Goal: Task Accomplishment & Management: Manage account settings

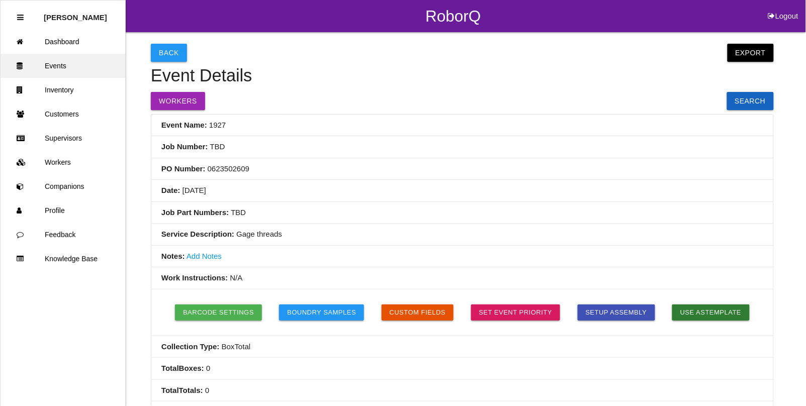
click at [68, 64] on link "Events" at bounding box center [63, 66] width 125 height 24
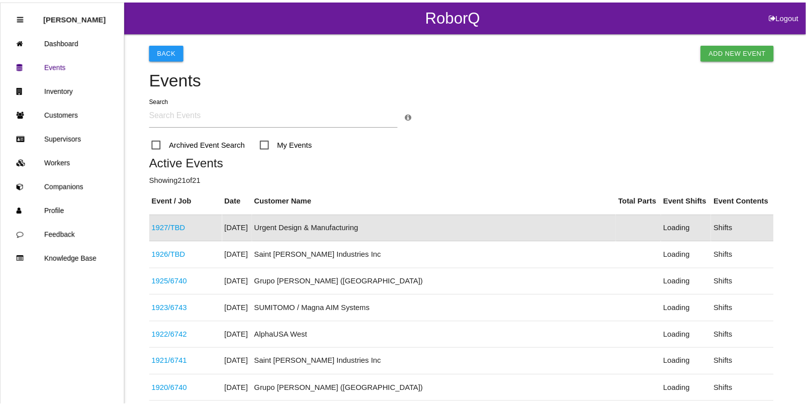
scroll to position [25, 0]
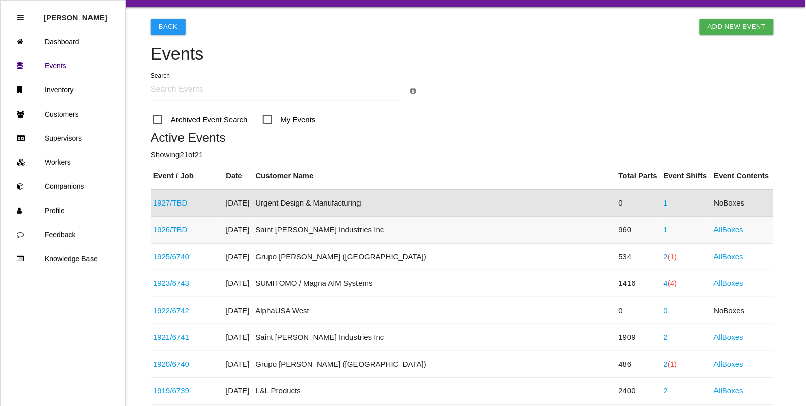
click at [187, 239] on td "1926 / TBD" at bounding box center [187, 230] width 72 height 27
click at [190, 230] on div "1926 / TBD" at bounding box center [186, 230] width 67 height 12
click at [179, 232] on link "1926 / TBD" at bounding box center [170, 229] width 34 height 9
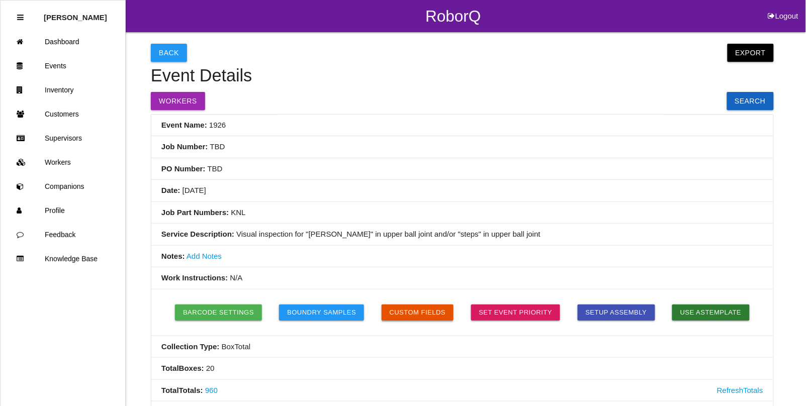
click at [412, 315] on button "Custom Fields" at bounding box center [418, 313] width 72 height 16
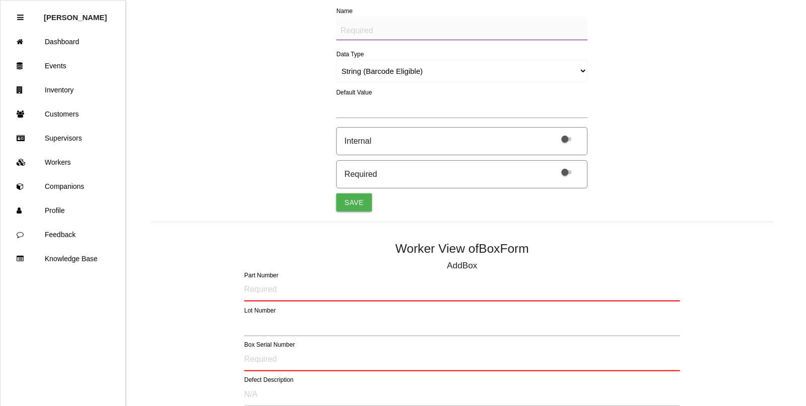
scroll to position [176, 0]
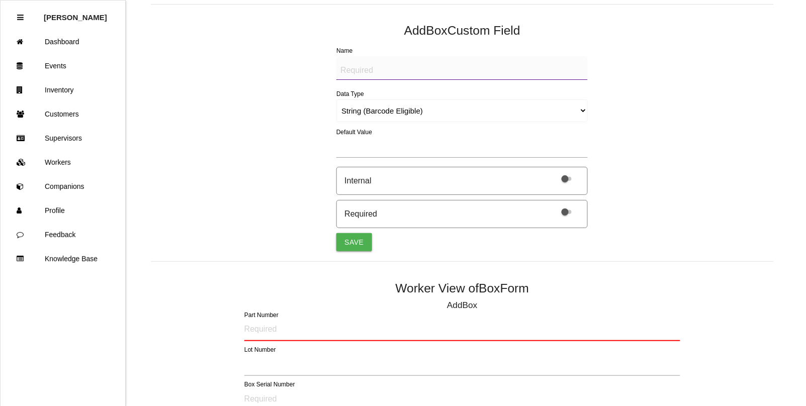
click at [368, 69] on textarea "Name" at bounding box center [461, 68] width 251 height 24
type textarea "Mfg Date"
click at [361, 112] on select "String (Barcode Eligible) Number Instructions True/False Select One of Many Sel…" at bounding box center [461, 111] width 251 height 23
select select "date"
click at [336, 100] on select "String (Barcode Eligible) Number Instructions True/False Select One of Many Sel…" at bounding box center [461, 111] width 251 height 23
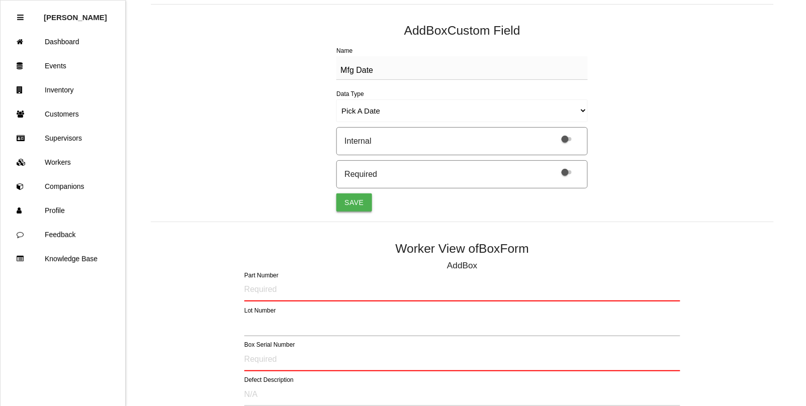
click at [346, 202] on button "Save" at bounding box center [353, 203] width 35 height 18
select select "string"
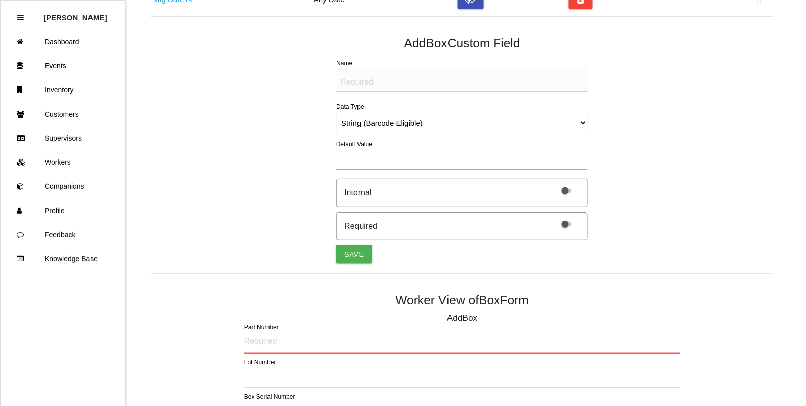
scroll to position [114, 0]
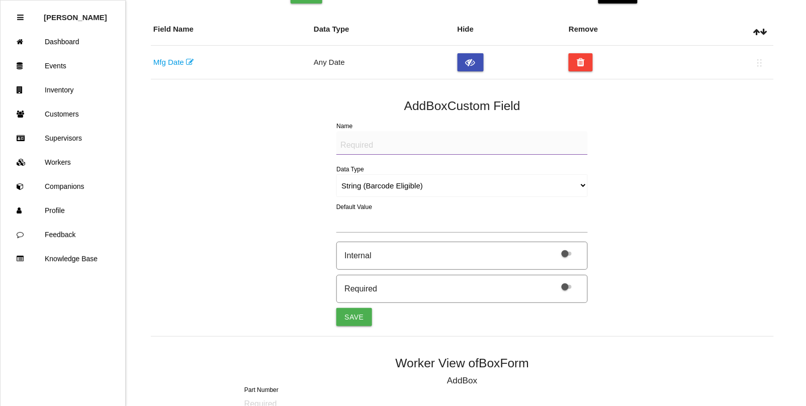
click at [352, 146] on textarea "Name" at bounding box center [461, 143] width 251 height 24
type textarea "Quantity"
click at [420, 189] on select "String (Barcode Eligible) Number Instructions True/False Select One of Many Sel…" at bounding box center [461, 185] width 251 height 23
select select "number"
click at [336, 174] on select "String (Barcode Eligible) Number Instructions True/False Select One of Many Sel…" at bounding box center [461, 185] width 251 height 23
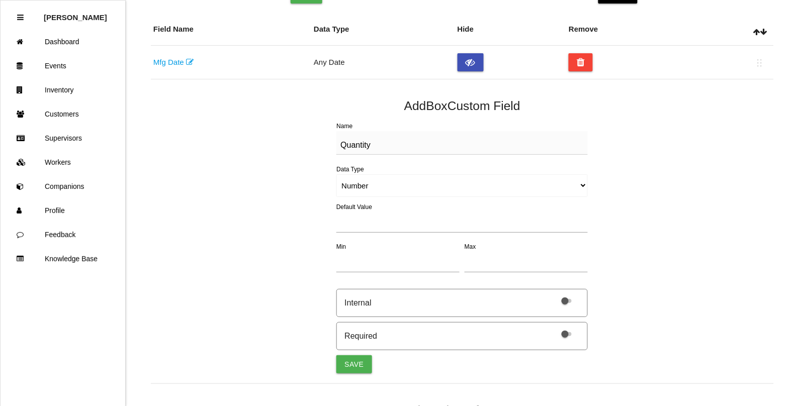
click at [566, 336] on span at bounding box center [567, 334] width 10 height 4
click at [553, 328] on input "checkbox" at bounding box center [553, 328] width 0 height 0
click at [353, 365] on button "Save" at bounding box center [353, 364] width 35 height 18
select select "string"
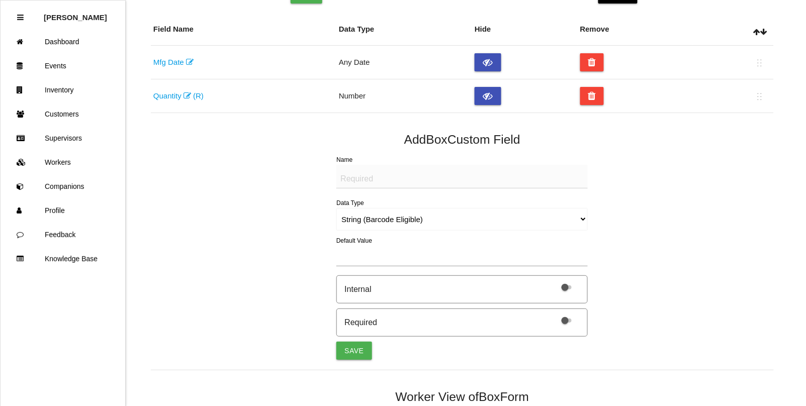
click at [172, 62] on link "Mfg Date" at bounding box center [173, 62] width 40 height 9
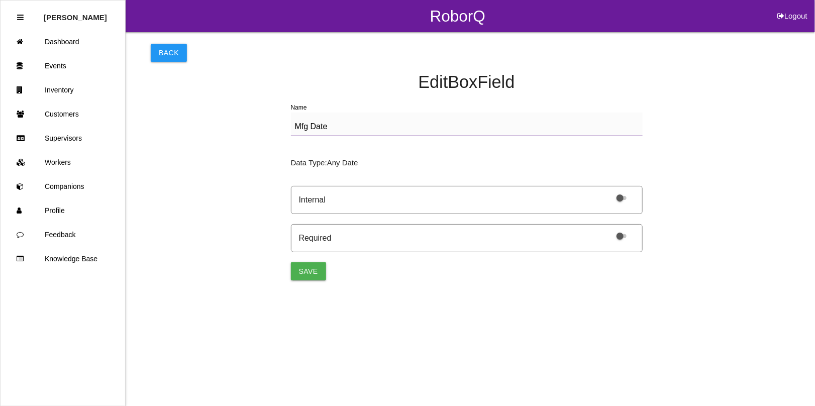
click at [626, 236] on span at bounding box center [622, 236] width 10 height 4
click at [609, 230] on input "checkbox" at bounding box center [609, 230] width 0 height 0
click at [306, 270] on button "Save" at bounding box center [308, 271] width 35 height 18
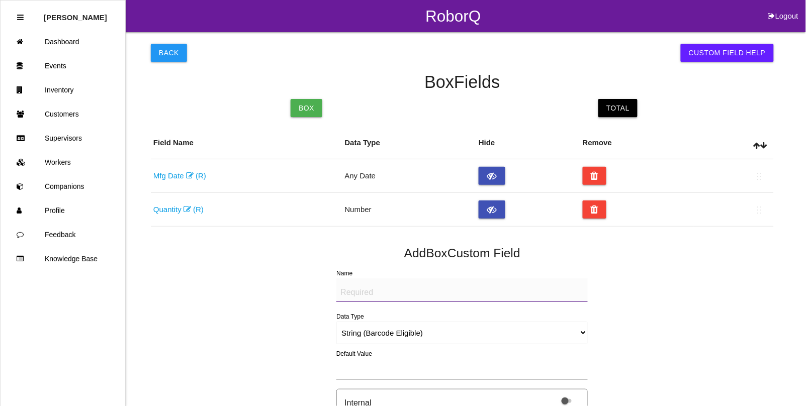
click at [612, 112] on link "Total" at bounding box center [617, 108] width 39 height 18
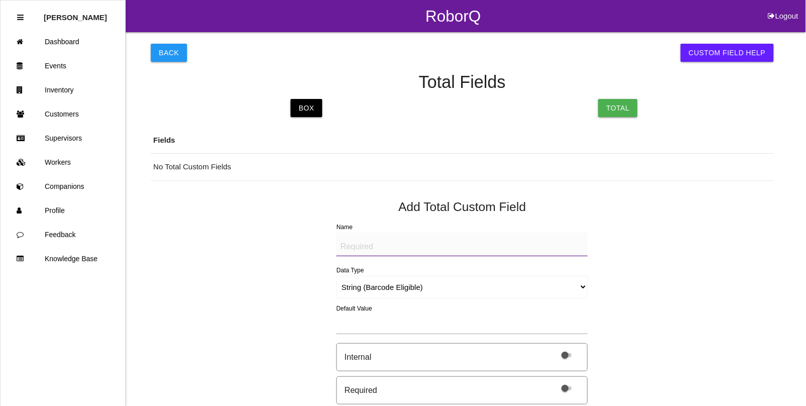
click at [382, 247] on textarea "Name" at bounding box center [461, 245] width 251 height 24
type textarea "l"
type textarea "LABEL (IMAGE)"
click at [357, 285] on select "String (Barcode Eligible) Number Instructions True/False Select One of Many Sel…" at bounding box center [461, 287] width 251 height 23
select select "imageCF"
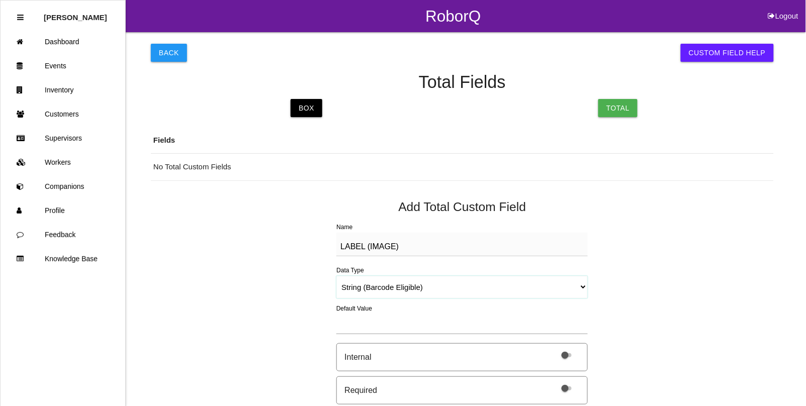
click at [336, 276] on select "String (Barcode Eligible) Number Instructions True/False Select One of Many Sel…" at bounding box center [461, 287] width 251 height 23
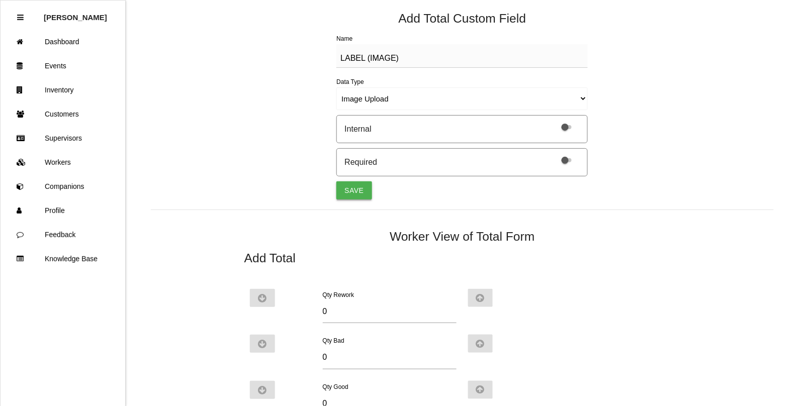
click at [353, 194] on button "Save" at bounding box center [353, 190] width 35 height 18
select select "string"
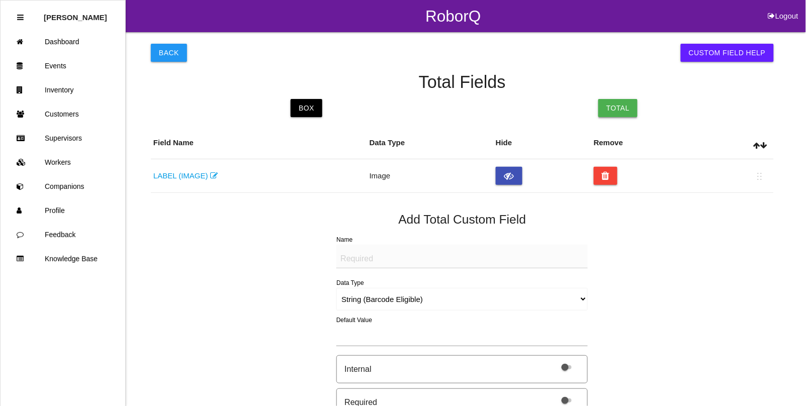
click at [616, 108] on link "Total" at bounding box center [617, 108] width 39 height 18
click at [627, 107] on link "Total" at bounding box center [617, 108] width 39 height 18
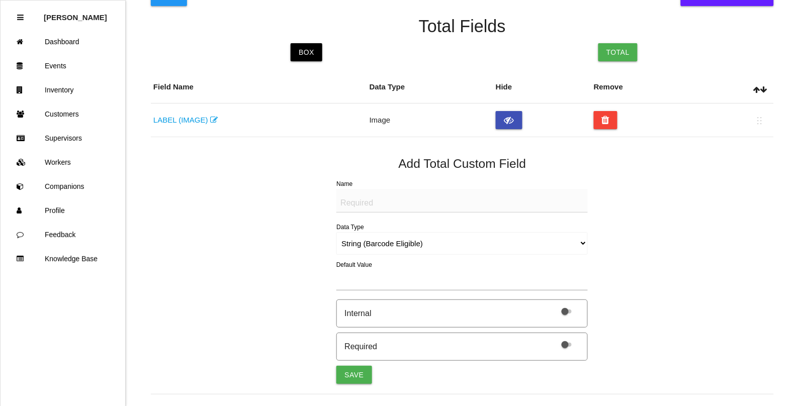
scroll to position [54, 0]
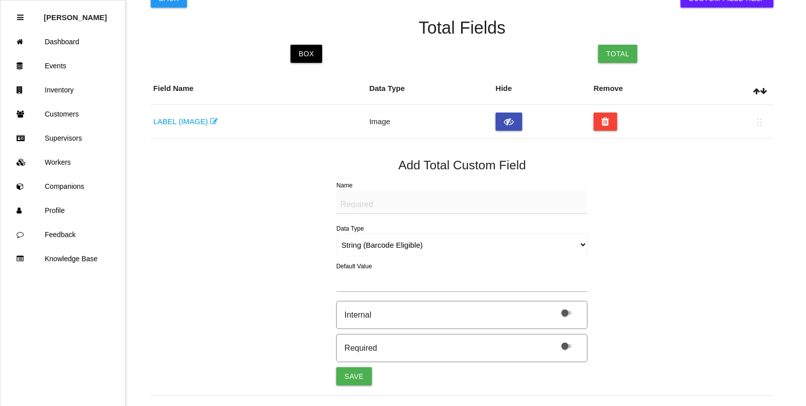
click at [365, 202] on textarea "Name" at bounding box center [461, 203] width 251 height 24
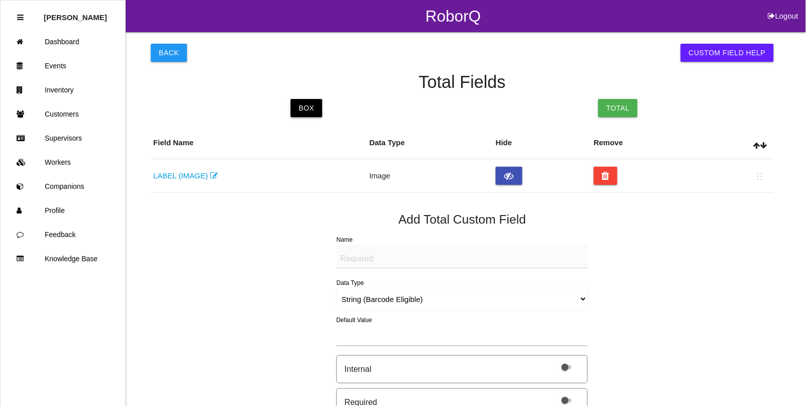
click at [304, 106] on link "Box" at bounding box center [307, 108] width 32 height 18
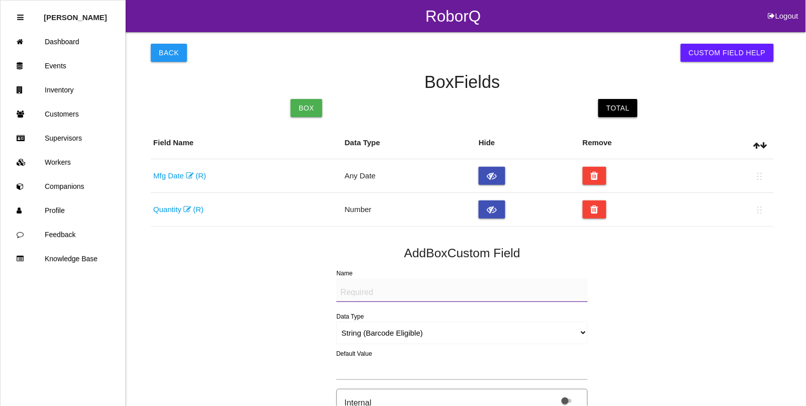
click at [611, 107] on link "Total" at bounding box center [617, 108] width 39 height 18
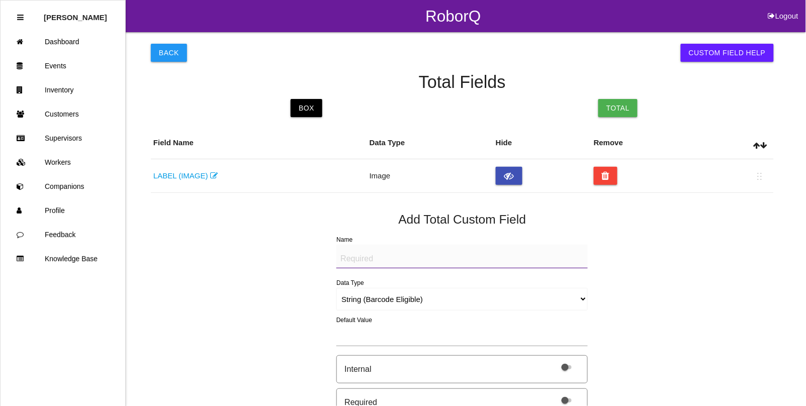
click at [184, 177] on link "LABEL (IMAGE)" at bounding box center [185, 175] width 64 height 9
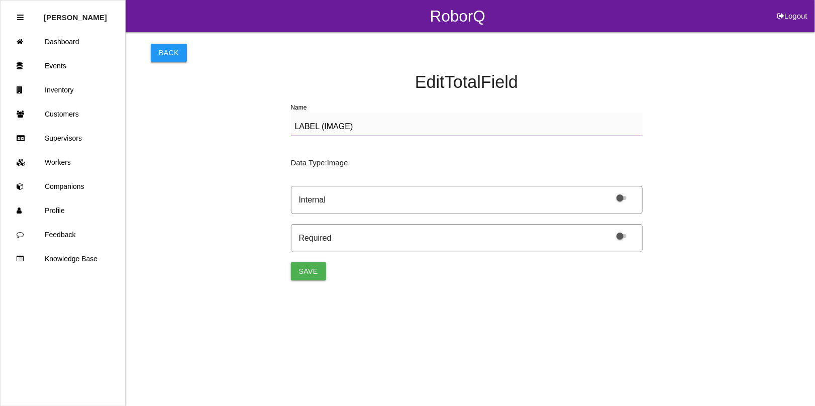
click at [166, 56] on button "Back" at bounding box center [169, 53] width 36 height 18
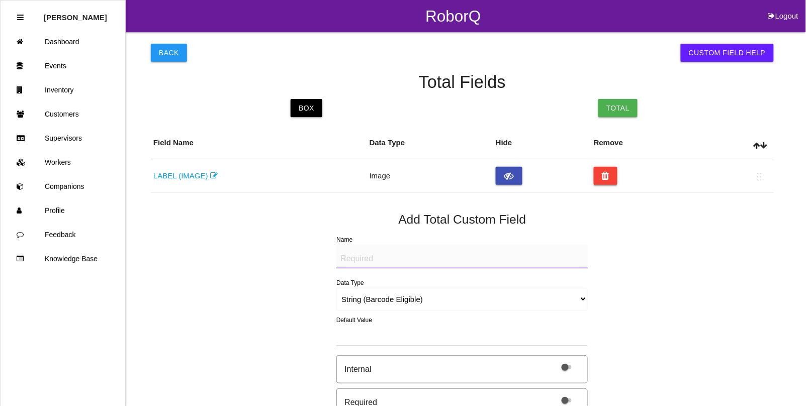
click at [604, 179] on icon at bounding box center [606, 176] width 8 height 18
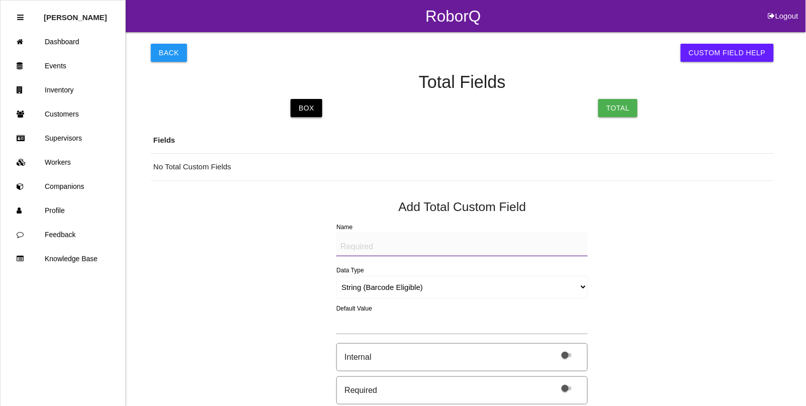
click at [313, 109] on link "Box" at bounding box center [307, 108] width 32 height 18
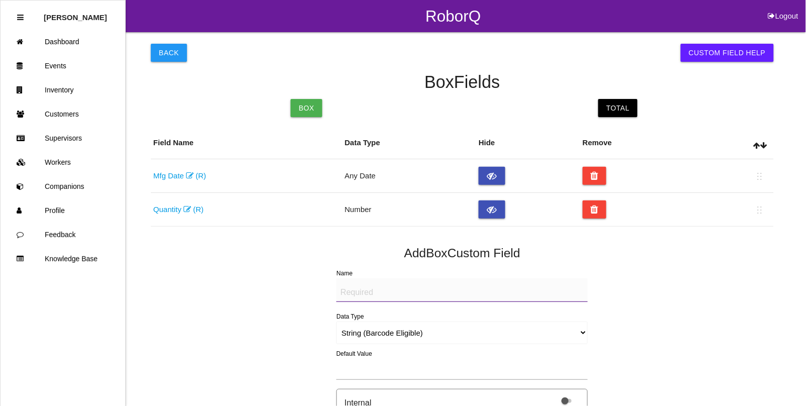
click at [367, 293] on textarea "Name" at bounding box center [461, 291] width 251 height 24
type textarea "LABEL (IMAGE)"
click at [373, 331] on select "String (Barcode Eligible) Number Instructions True/False Select One of Many Sel…" at bounding box center [461, 333] width 251 height 23
select select "imageCF"
click at [336, 322] on select "String (Barcode Eligible) Number Instructions True/False Select One of Many Sel…" at bounding box center [461, 333] width 251 height 23
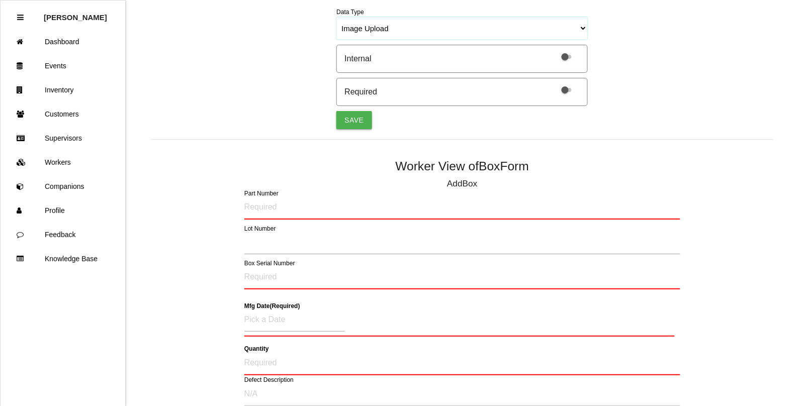
scroll to position [390, 0]
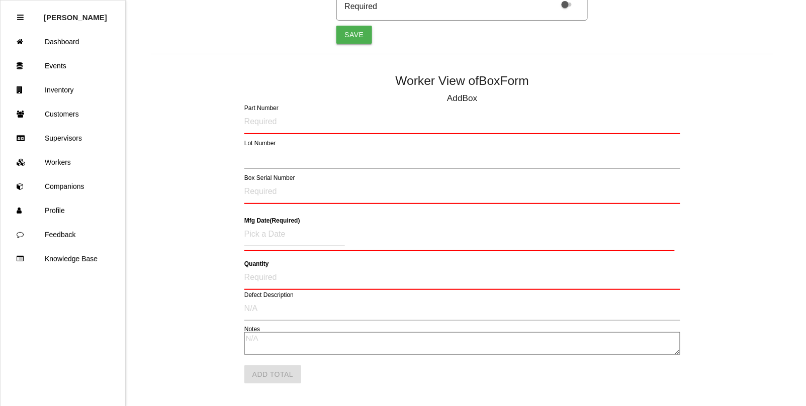
click at [353, 36] on button "Save" at bounding box center [353, 35] width 35 height 18
select select "string"
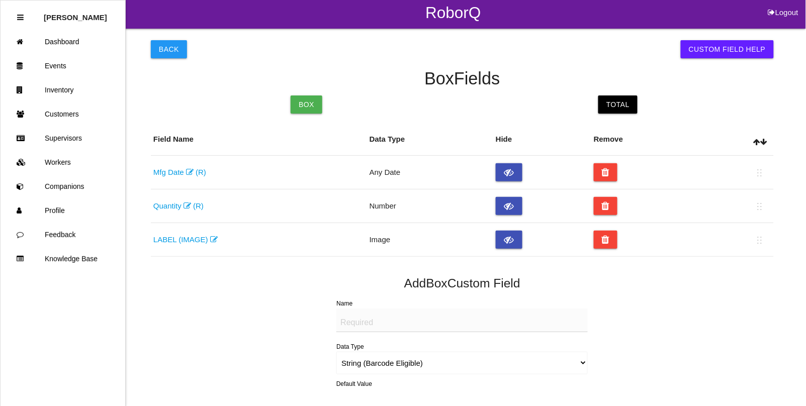
scroll to position [0, 0]
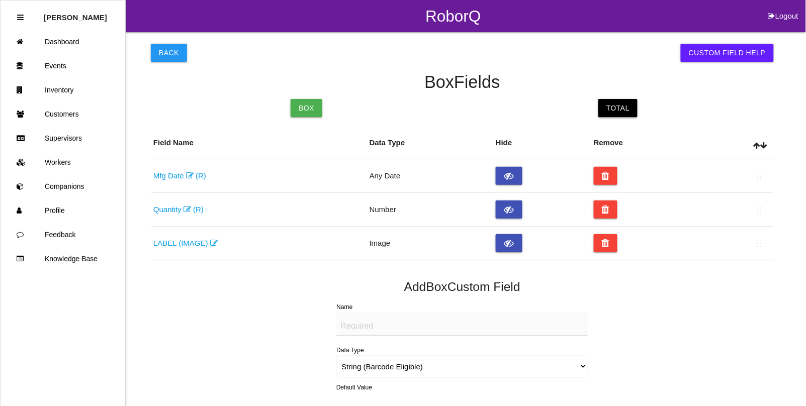
click at [623, 108] on link "Total" at bounding box center [617, 108] width 39 height 18
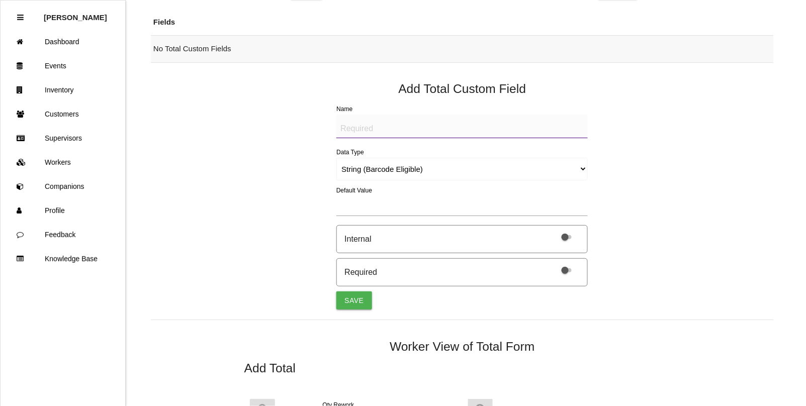
scroll to position [126, 0]
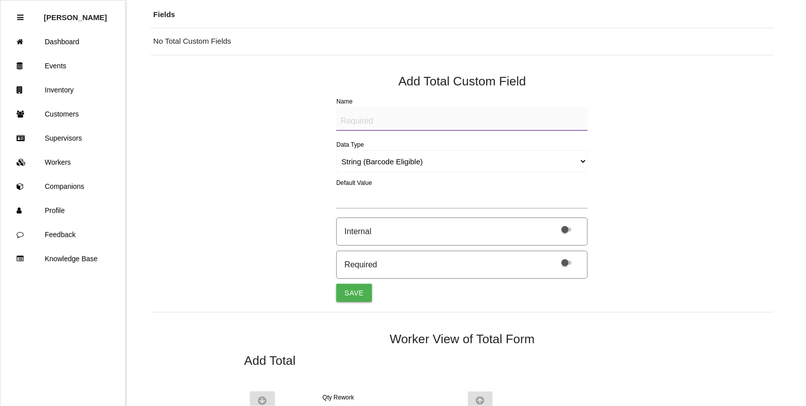
click at [385, 116] on textarea "Name" at bounding box center [461, 119] width 251 height 24
type textarea "b"
type textarea "P"
type textarea "BAD PART (IMAGE)"
click at [362, 162] on select "String (Barcode Eligible) Number Instructions True/False Select One of Many Sel…" at bounding box center [461, 161] width 251 height 23
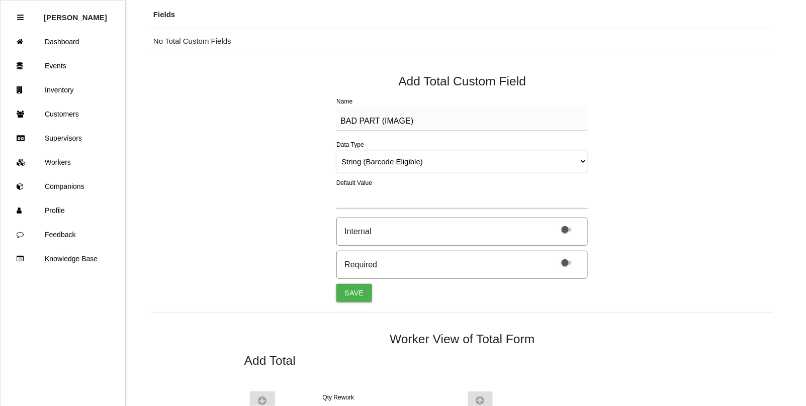
select select "imageCF"
click at [336, 150] on select "String (Barcode Eligible) Number Instructions True/False Select One of Many Sel…" at bounding box center [461, 161] width 251 height 23
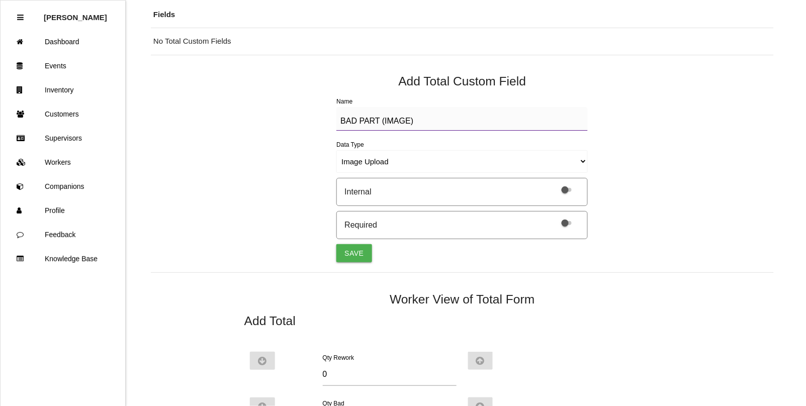
drag, startPoint x: 421, startPoint y: 119, endPoint x: 225, endPoint y: 113, distance: 196.2
click at [225, 113] on div "Back Custom Field Help Total Fields Box Total Fields No Total Custom Fields Add…" at bounding box center [462, 245] width 623 height 679
click at [366, 250] on button "Save" at bounding box center [353, 253] width 35 height 18
select select "string"
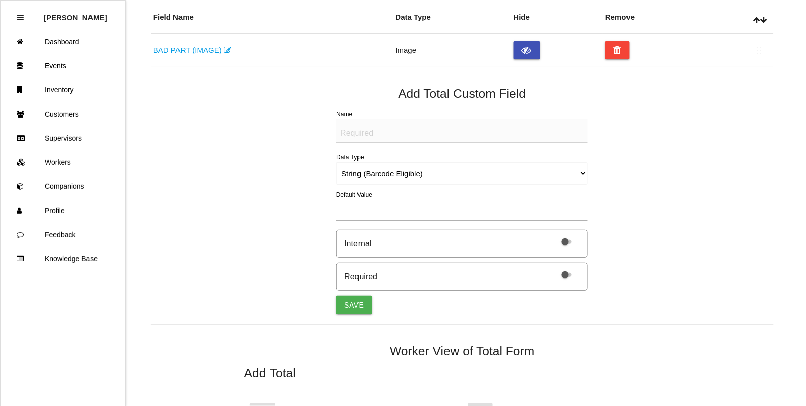
click at [363, 130] on textarea "Name" at bounding box center [461, 131] width 251 height 24
paste textarea "BAD PART (IMAGE)"
type textarea "BAD PART (IMAGE)"
click at [358, 172] on select "String (Barcode Eligible) Number Instructions True/False Select One of Many Sel…" at bounding box center [461, 173] width 251 height 23
select select "imageCF"
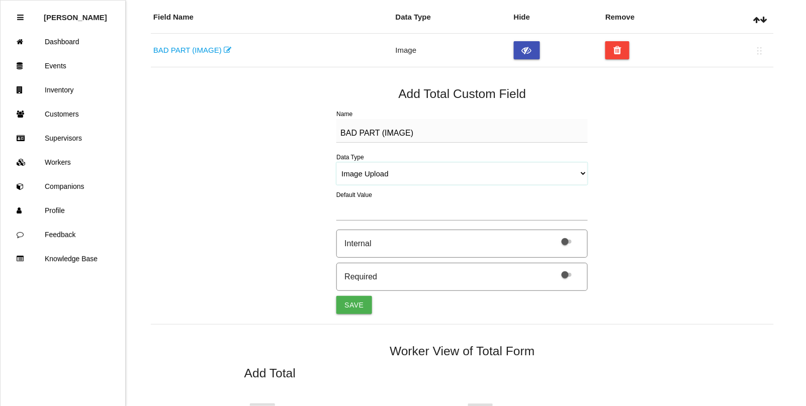
click at [336, 162] on select "String (Barcode Eligible) Number Instructions True/False Select One of Many Sel…" at bounding box center [461, 173] width 251 height 23
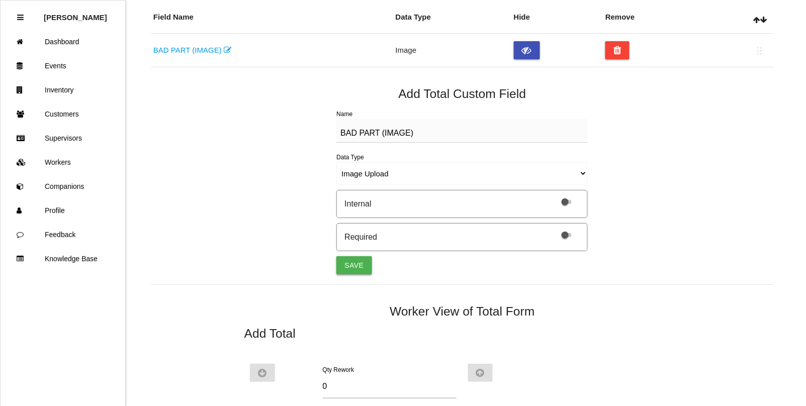
click at [353, 266] on button "Save" at bounding box center [353, 265] width 35 height 18
select select "string"
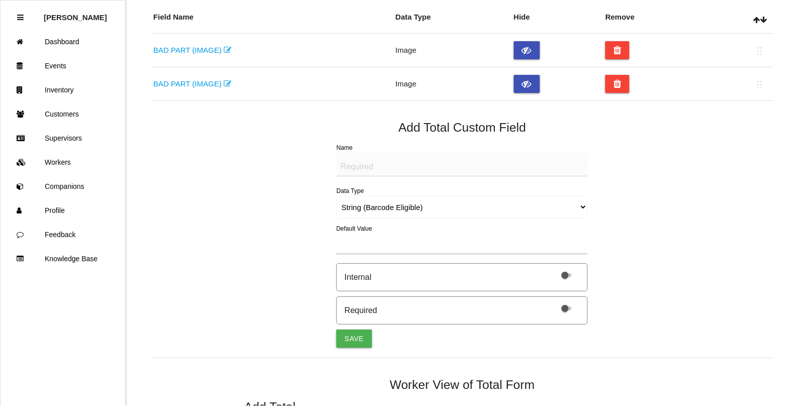
click at [357, 166] on textarea "Name" at bounding box center [461, 165] width 251 height 24
paste textarea "BAD PART (IMAGE)"
type textarea "BAD PART (IMAGE)"
click at [355, 208] on select "String (Barcode Eligible) Number Instructions True/False Select One of Many Sel…" at bounding box center [461, 207] width 251 height 23
select select "imageCF"
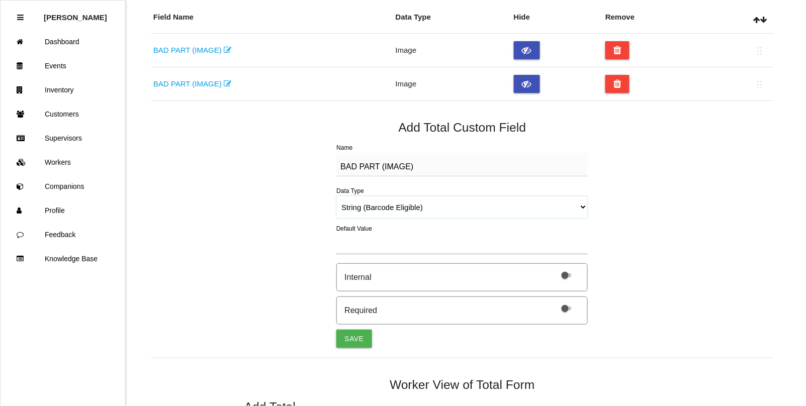
click at [336, 196] on select "String (Barcode Eligible) Number Instructions True/False Select One of Many Sel…" at bounding box center [461, 207] width 251 height 23
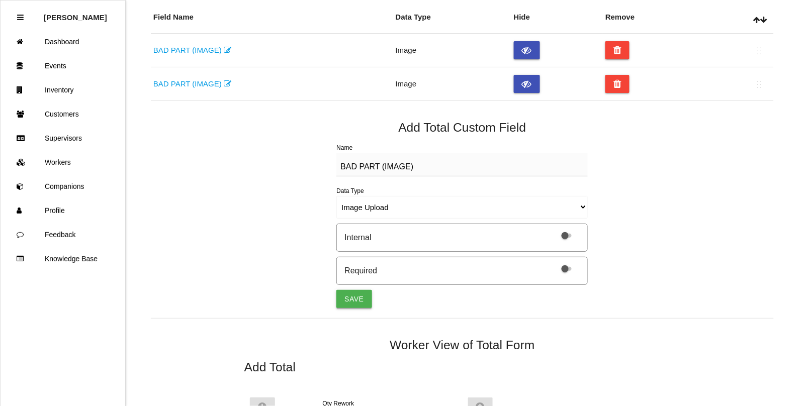
click at [364, 296] on button "Save" at bounding box center [353, 299] width 35 height 18
select select "string"
